Goal: Find specific page/section: Find specific page/section

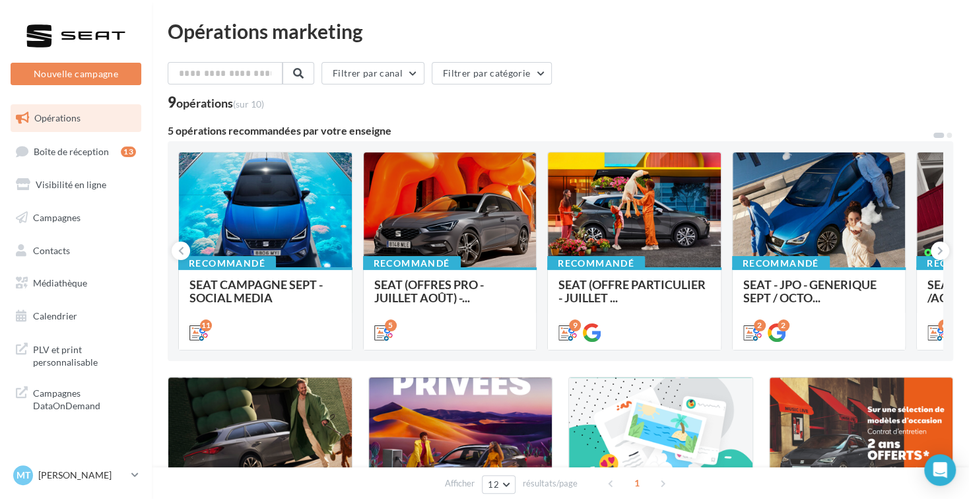
click at [755, 50] on div "Opérations marketing Filtrer par canal Filtrer par catégorie 9 opérations (sur …" at bounding box center [561, 433] width 786 height 825
click at [943, 248] on button at bounding box center [940, 251] width 18 height 18
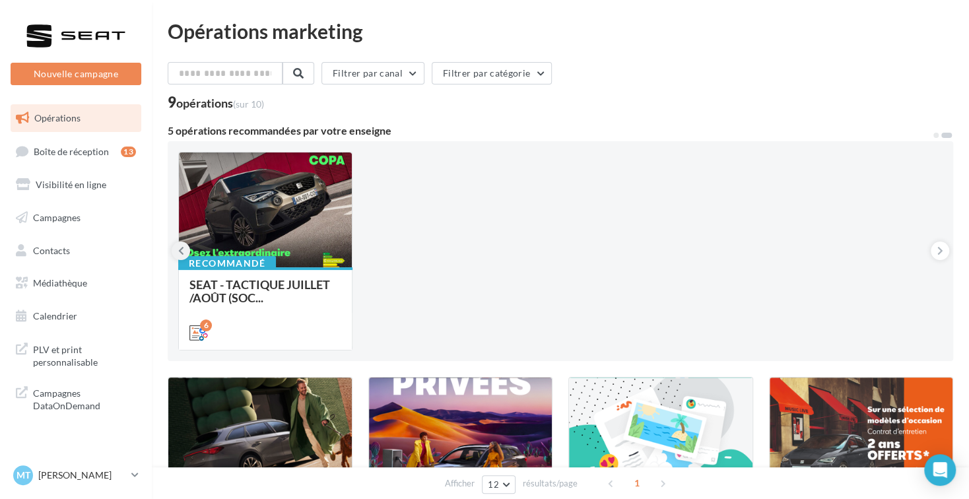
click at [185, 250] on button at bounding box center [181, 251] width 18 height 18
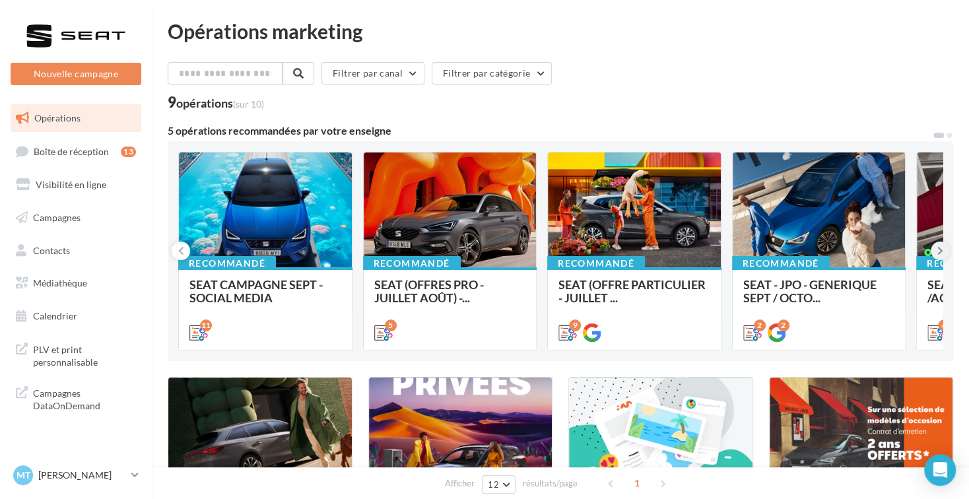
click at [939, 250] on icon at bounding box center [940, 250] width 6 height 13
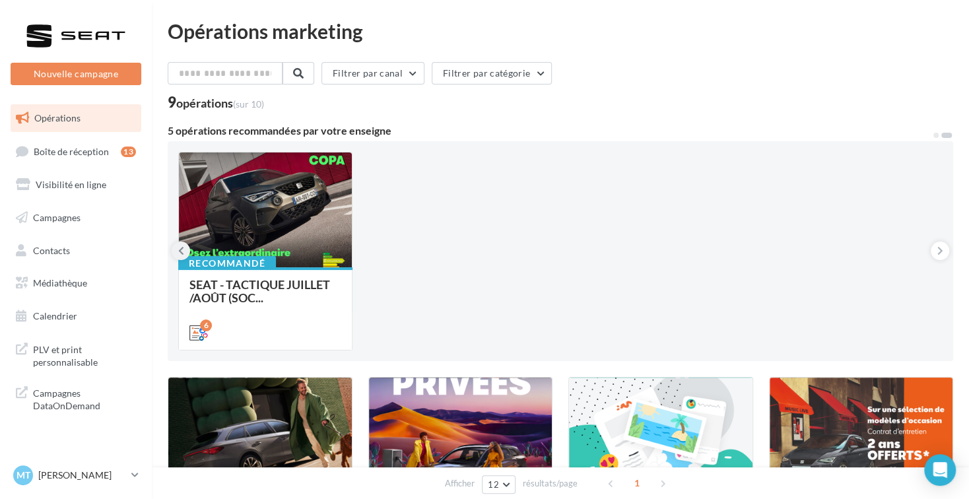
click at [182, 246] on icon at bounding box center [181, 250] width 6 height 13
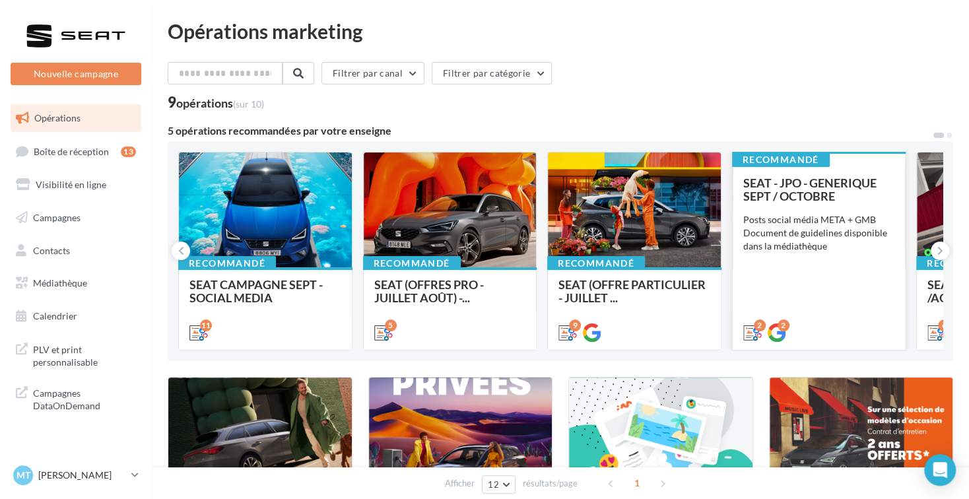
click at [830, 208] on div "SEAT - JPO - GENERIQUE SEPT / OCTOBRE Posts social média META + GMB Document de…" at bounding box center [819, 257] width 152 height 162
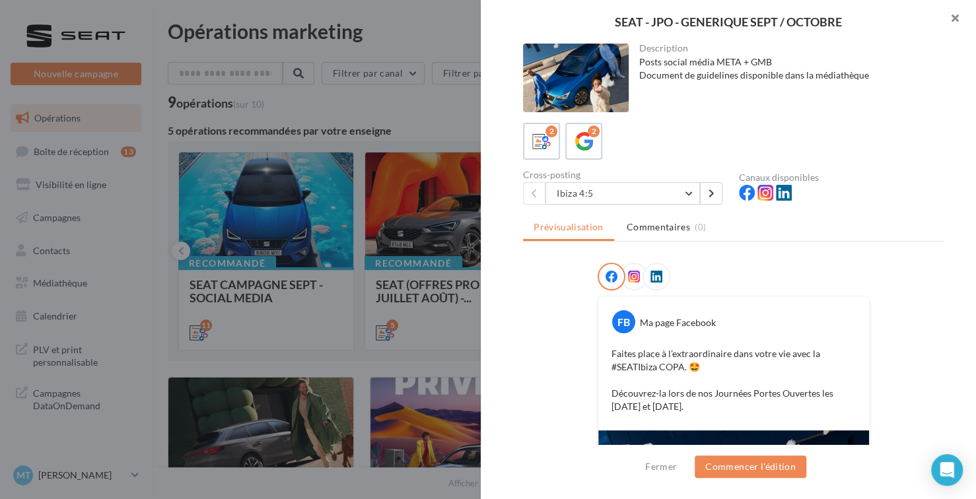
click at [957, 19] on button "button" at bounding box center [949, 20] width 53 height 40
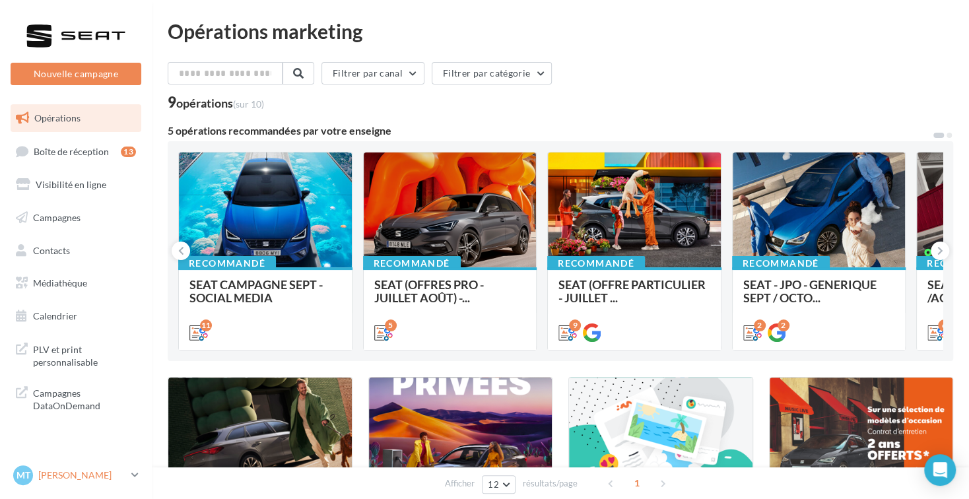
click at [104, 470] on p "[PERSON_NAME]" at bounding box center [82, 475] width 88 height 13
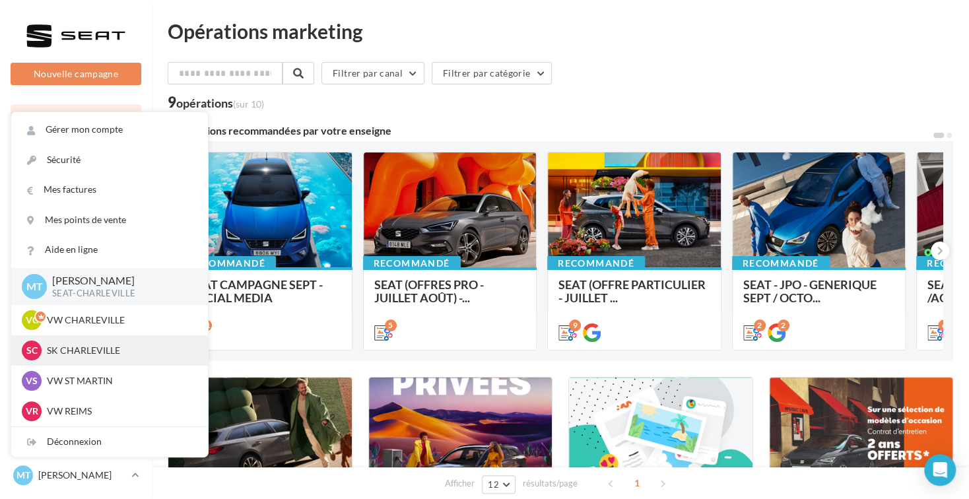
click at [71, 351] on p "SK CHARLEVILLE" at bounding box center [119, 350] width 145 height 13
